Goal: Book appointment/travel/reservation

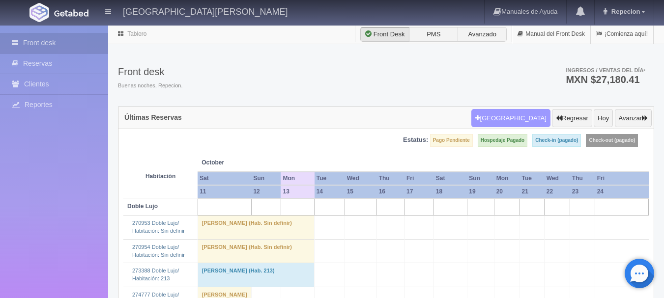
click at [518, 113] on button "Nueva Reserva" at bounding box center [510, 118] width 79 height 19
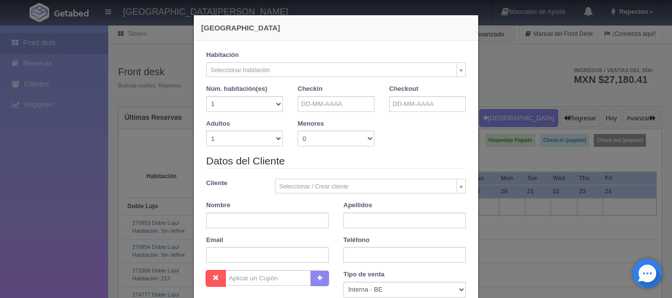
checkbox input "false"
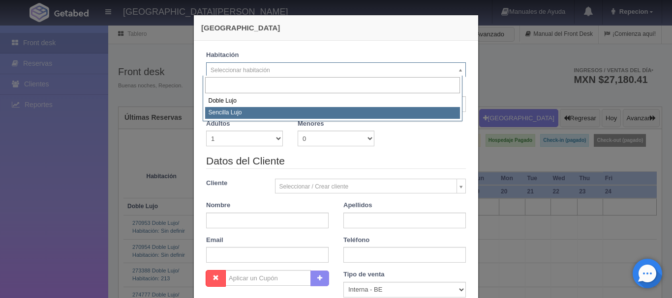
select select "576"
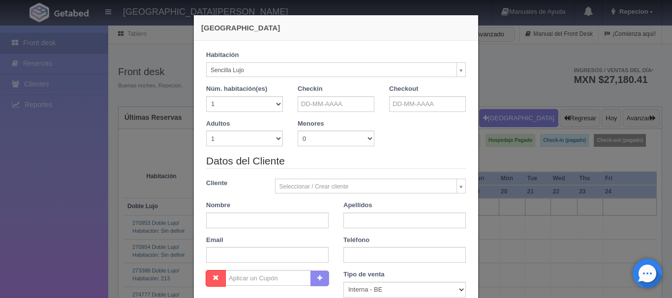
checkbox input "false"
click at [276, 141] on select "1 2 3 4 5 6 7 8 9 10" at bounding box center [244, 139] width 77 height 16
select select "2"
click at [206, 131] on select "1 2 3 4 5 6 7 8 9 10" at bounding box center [244, 139] width 77 height 16
checkbox input "false"
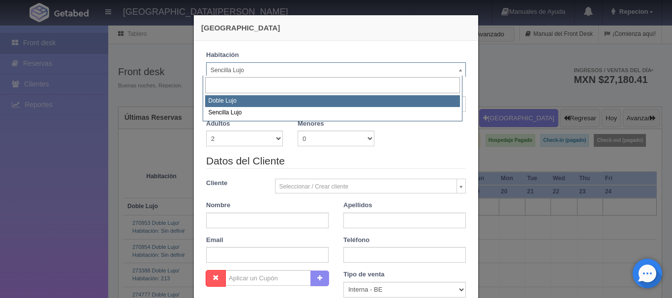
select select "577"
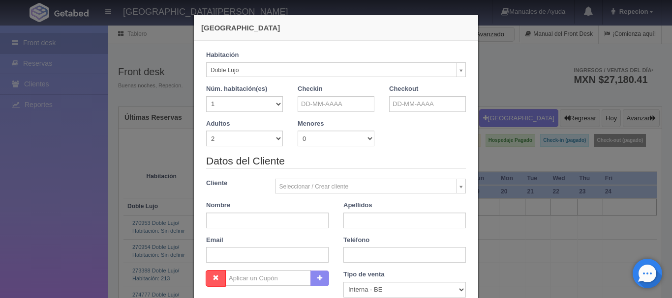
checkbox input "false"
click at [342, 110] on input "text" at bounding box center [335, 104] width 77 height 16
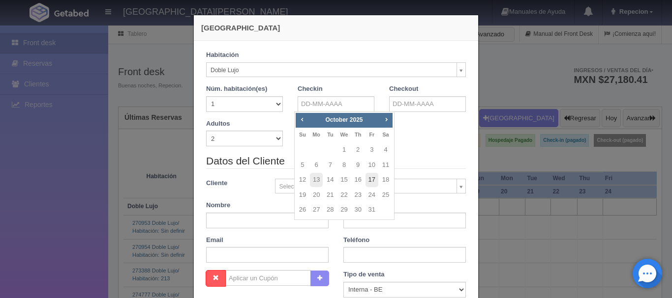
click at [369, 180] on link "17" at bounding box center [371, 180] width 13 height 14
type input "[DATE]"
checkbox input "false"
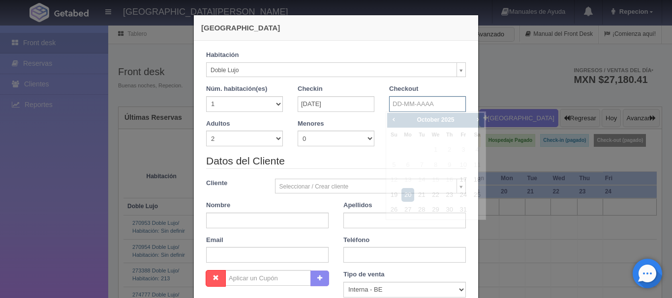
click at [413, 106] on input "text" at bounding box center [427, 104] width 77 height 16
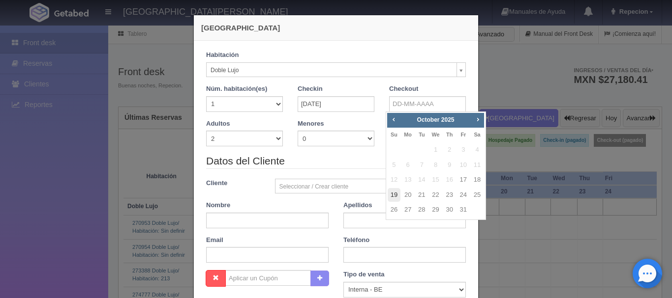
click at [392, 197] on link "19" at bounding box center [393, 195] width 13 height 14
type input "[DATE]"
checkbox input "false"
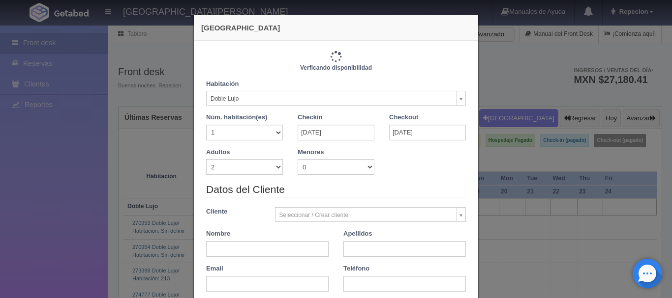
type input "2440.00"
checkbox input "false"
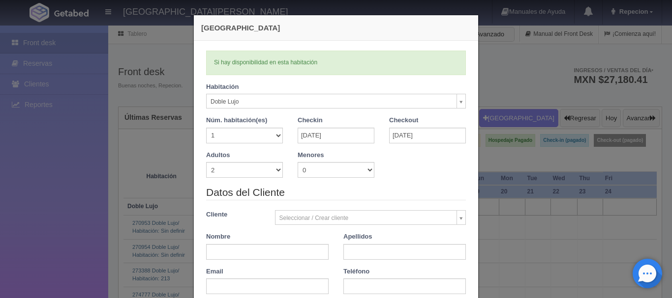
scroll to position [49, 0]
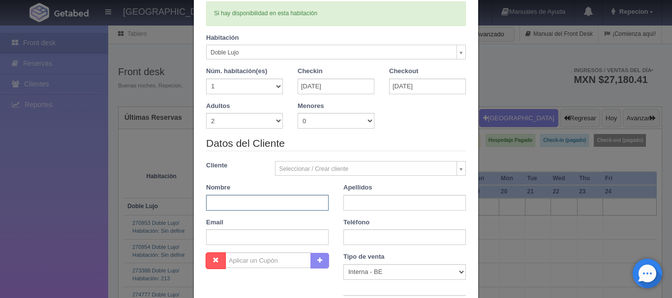
click at [261, 202] on input "text" at bounding box center [267, 203] width 122 height 16
type input "[PERSON_NAME]"
click at [343, 199] on input "text" at bounding box center [404, 203] width 122 height 16
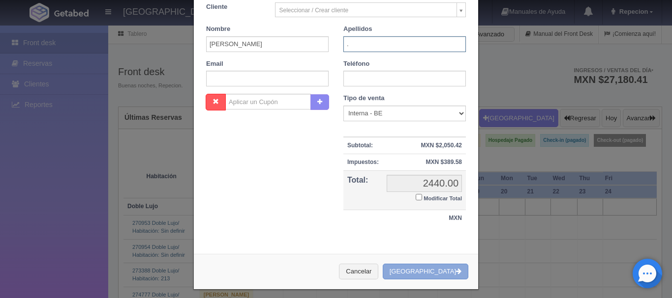
scroll to position [216, 0]
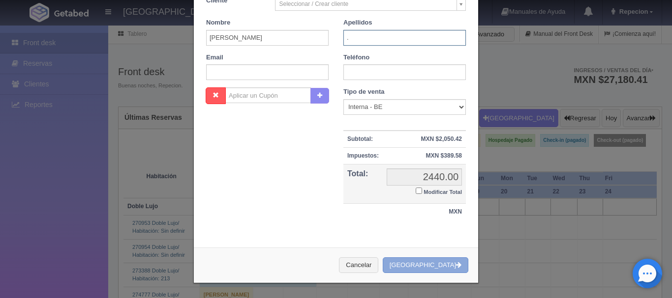
type input "."
click at [434, 266] on button "Crear Reserva" at bounding box center [425, 266] width 86 height 16
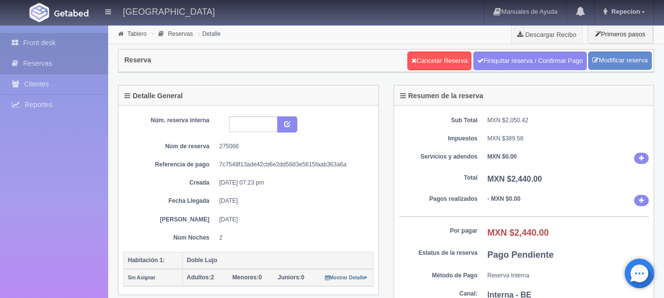
click at [40, 42] on link "Front desk" at bounding box center [54, 43] width 108 height 20
